Goal: Transaction & Acquisition: Purchase product/service

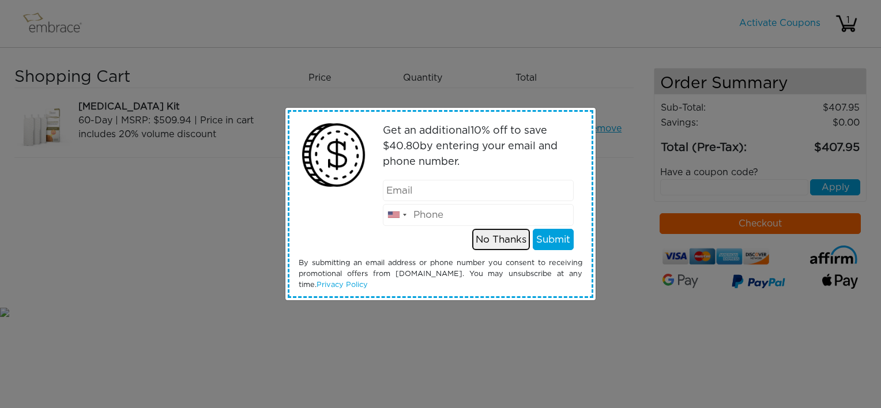
click at [515, 237] on button "No Thanks" at bounding box center [501, 240] width 58 height 22
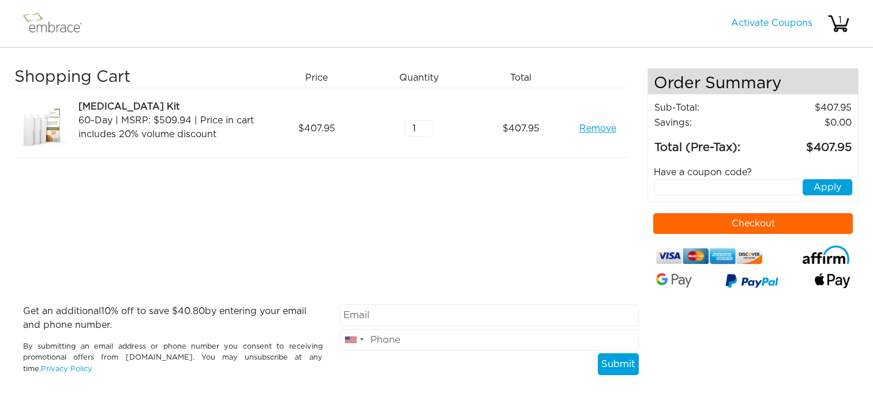
click at [734, 226] on button "Checkout" at bounding box center [753, 223] width 200 height 21
click at [692, 185] on input "text" at bounding box center [727, 187] width 147 height 16
drag, startPoint x: 531, startPoint y: 210, endPoint x: 570, endPoint y: 198, distance: 40.3
click at [531, 210] on div "Shopping Cart Price Quantity Qty Total Tummy Tuck Kit 60-Day | MSRP: $509.94 | …" at bounding box center [330, 186] width 633 height 237
click at [682, 186] on input "text" at bounding box center [727, 187] width 147 height 16
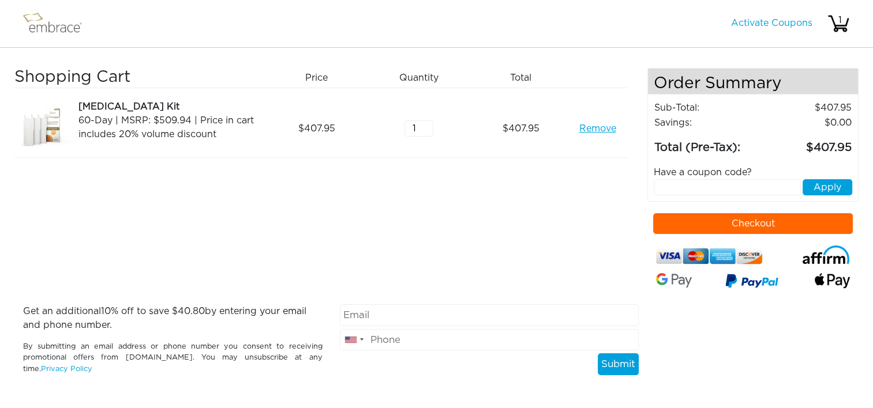
paste input "SEPTEMBERSTEAL"
type input "SEPTEMBERSTEAL"
click at [828, 189] on button "Apply" at bounding box center [827, 187] width 50 height 16
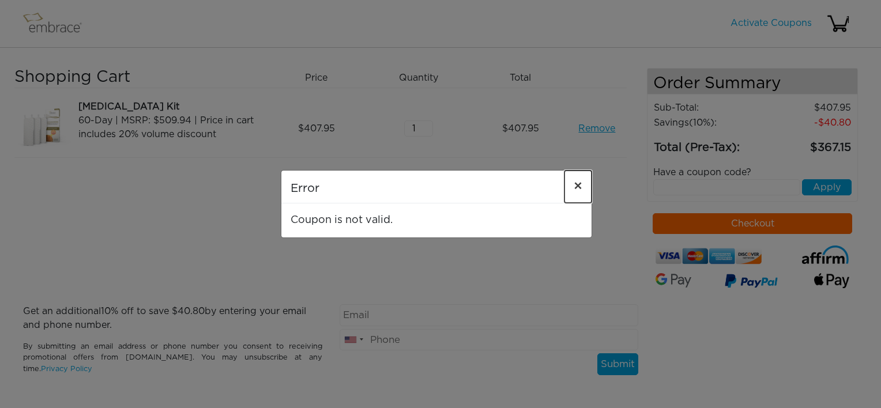
click at [574, 187] on span "×" at bounding box center [578, 187] width 9 height 14
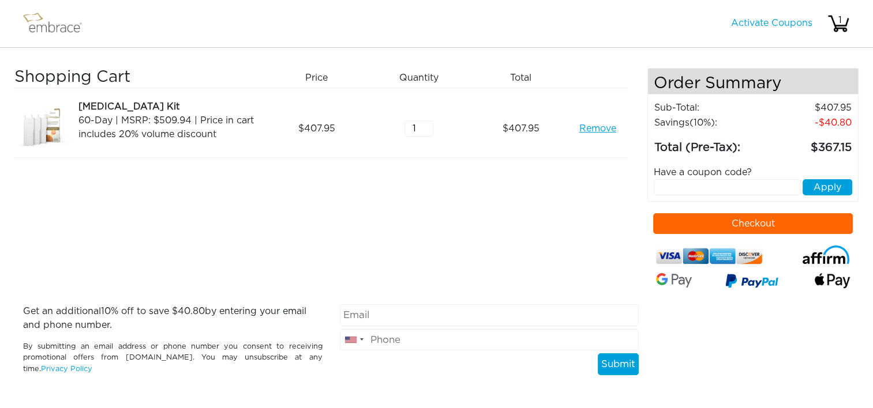
drag, startPoint x: 580, startPoint y: 222, endPoint x: 614, endPoint y: 206, distance: 37.7
click at [580, 222] on div "Shopping Cart Price Quantity Qty Total Tummy Tuck Kit 60-Day | MSRP: $509.94 | …" at bounding box center [330, 186] width 633 height 237
click at [667, 183] on input "text" at bounding box center [727, 187] width 147 height 16
paste input "SEPTEMBERSTEAL"
type input "SEPTEMBERSTEAL"
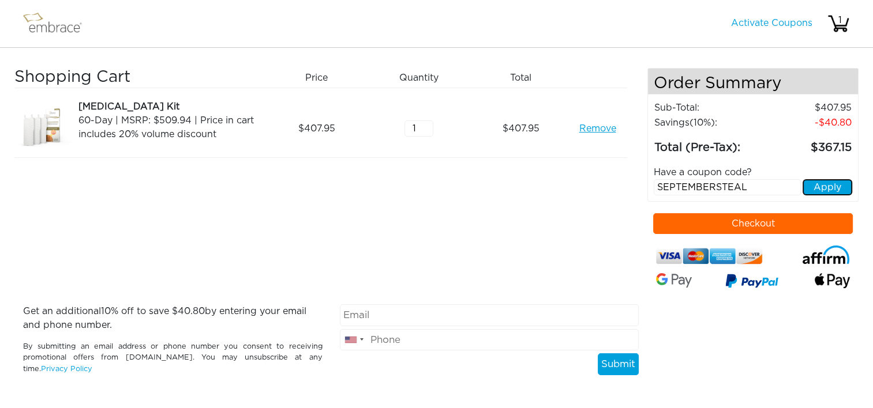
click at [835, 187] on button "Apply" at bounding box center [827, 187] width 50 height 16
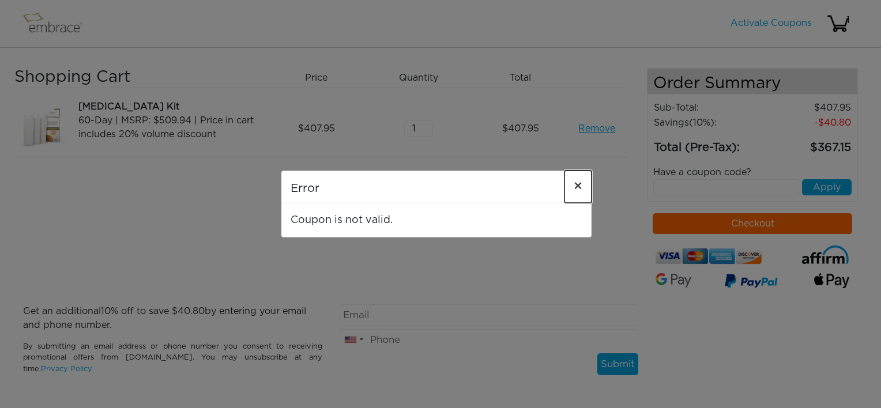
click at [578, 186] on span "×" at bounding box center [578, 187] width 9 height 14
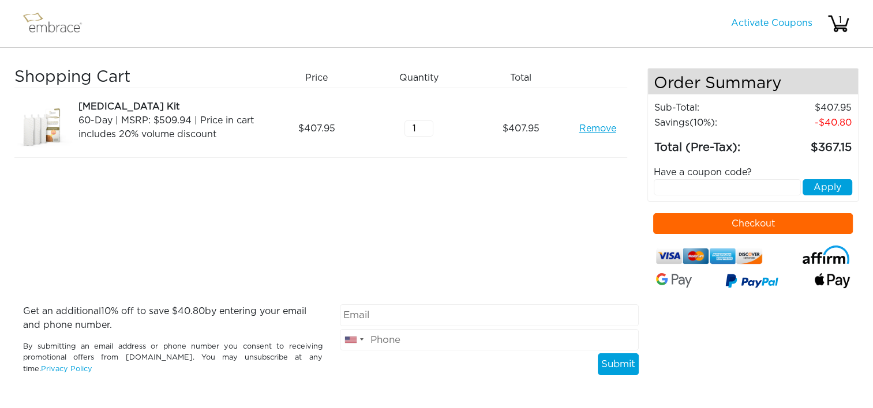
click at [591, 130] on link "Remove" at bounding box center [597, 129] width 37 height 14
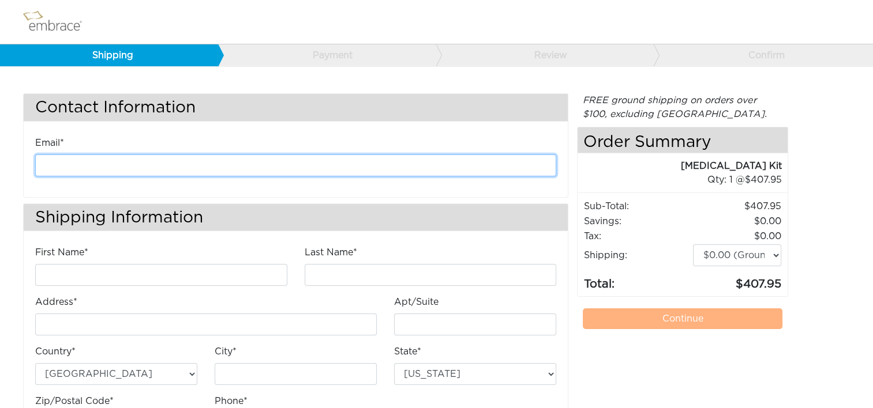
click at [196, 167] on input "email" at bounding box center [295, 166] width 521 height 22
type input "kanderson@diligenthealthsolutions.com"
type input "Kathleen"
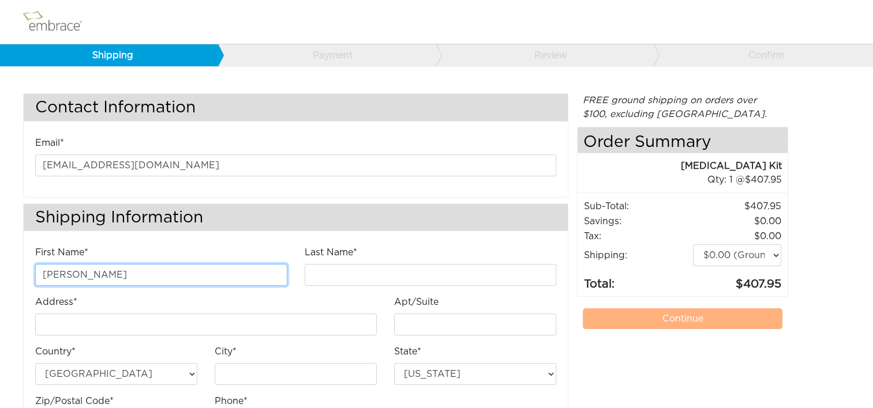
type input "Anderson"
type input "4200 Lafayette Center Drive"
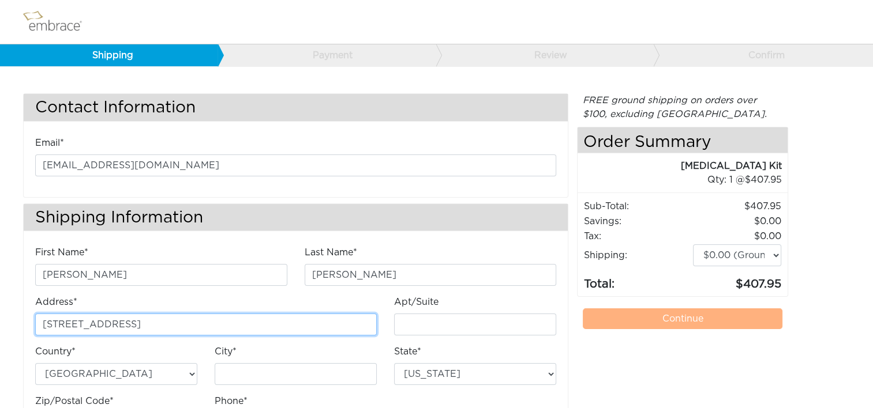
type input "E"
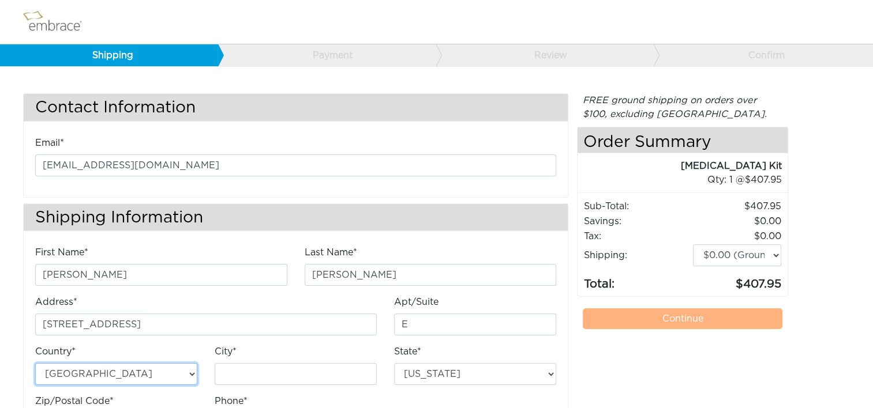
type input "Chantilly"
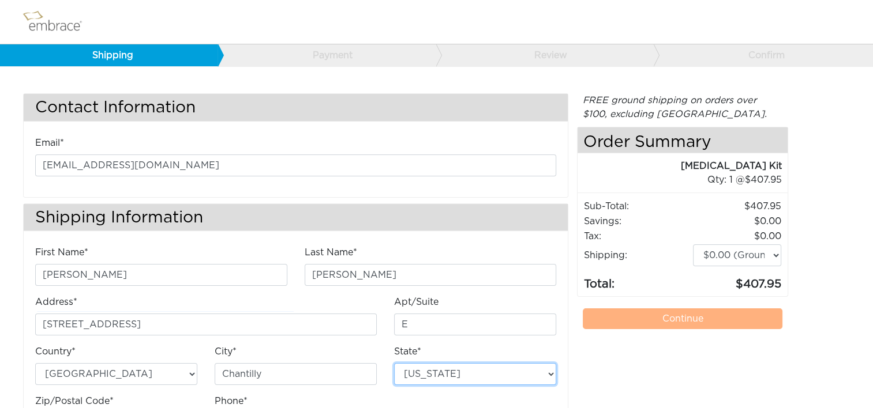
select select "VA"
type input "20151"
type input "7034490520"
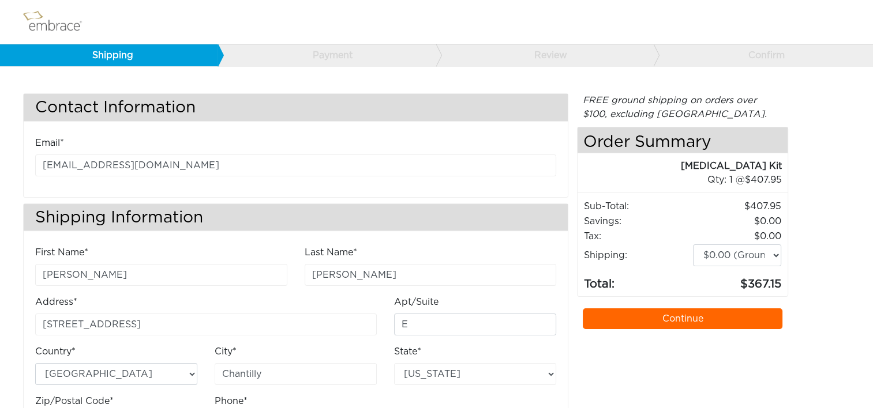
click at [624, 316] on link "Continue" at bounding box center [683, 319] width 200 height 21
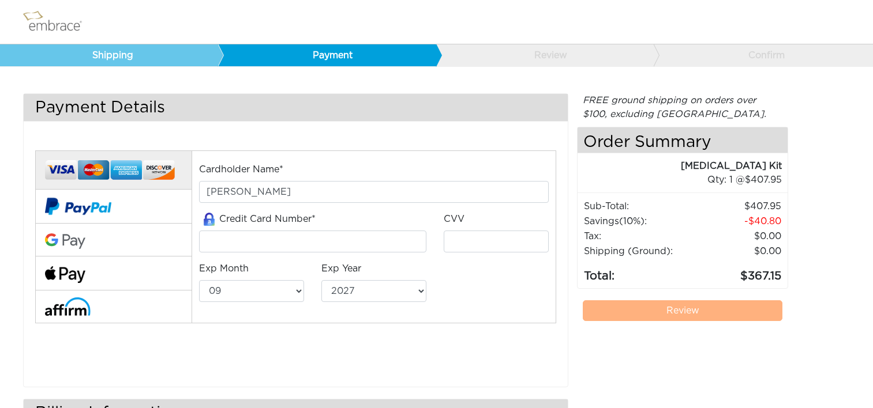
select select "9"
select select "2027"
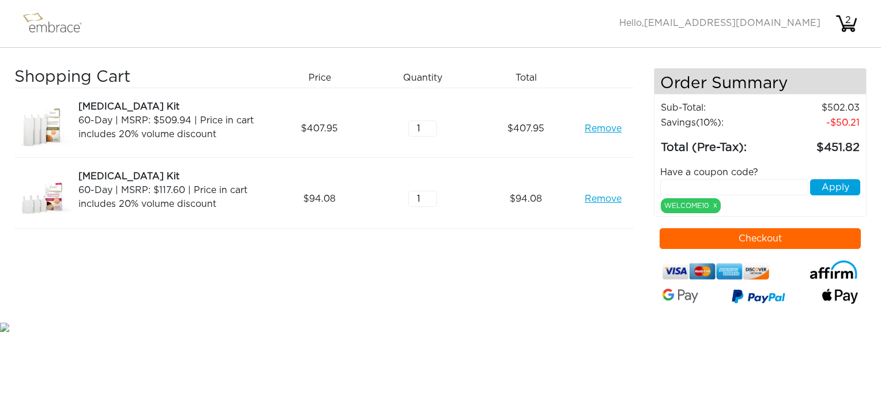
click at [799, 233] on button "Checkout" at bounding box center [761, 238] width 202 height 21
click at [798, 234] on button "Checkout" at bounding box center [761, 238] width 202 height 21
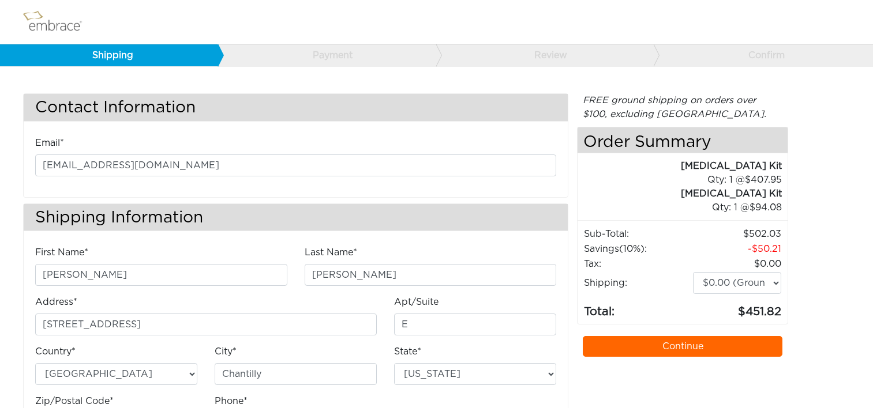
select select "VA"
click at [775, 281] on select "$0.00 (Ground) $15.00 (Express Saver) $20.00 (Two Day) $30.00 (Overnight)" at bounding box center [737, 283] width 88 height 22
select select "VA"
click at [772, 279] on select "$0.00 (Ground) $15.00 (Express Saver) $20.00 (Two Day) $30.00 (Overnight)" at bounding box center [737, 283] width 88 height 22
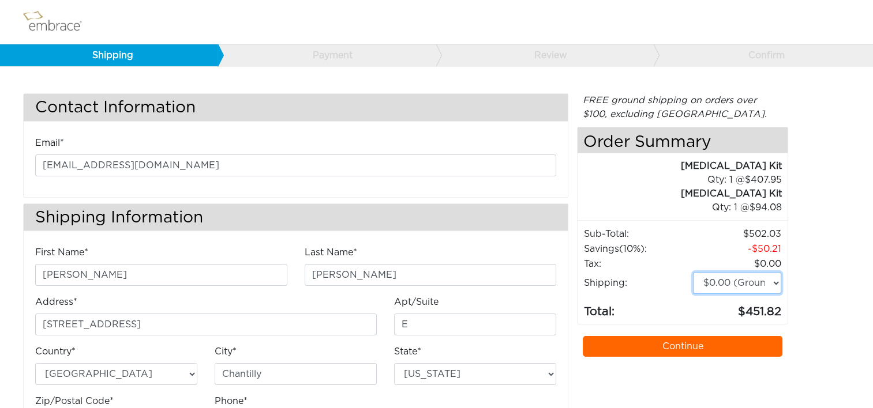
click at [776, 279] on select "$0.00 (Ground) $15.00 (Express Saver) $20.00 (Two Day) $30.00 (Overnight)" at bounding box center [737, 283] width 88 height 22
click at [626, 325] on div "FREE ground shipping on orders over $100, excluding [GEOGRAPHIC_DATA]. Any appl…" at bounding box center [682, 274] width 211 height 363
click at [773, 279] on select "$0.00 (Ground) $15.00 (Express Saver) $20.00 (Two Day) $30.00 (Overnight)" at bounding box center [737, 283] width 88 height 22
